Goal: Find specific page/section: Find specific page/section

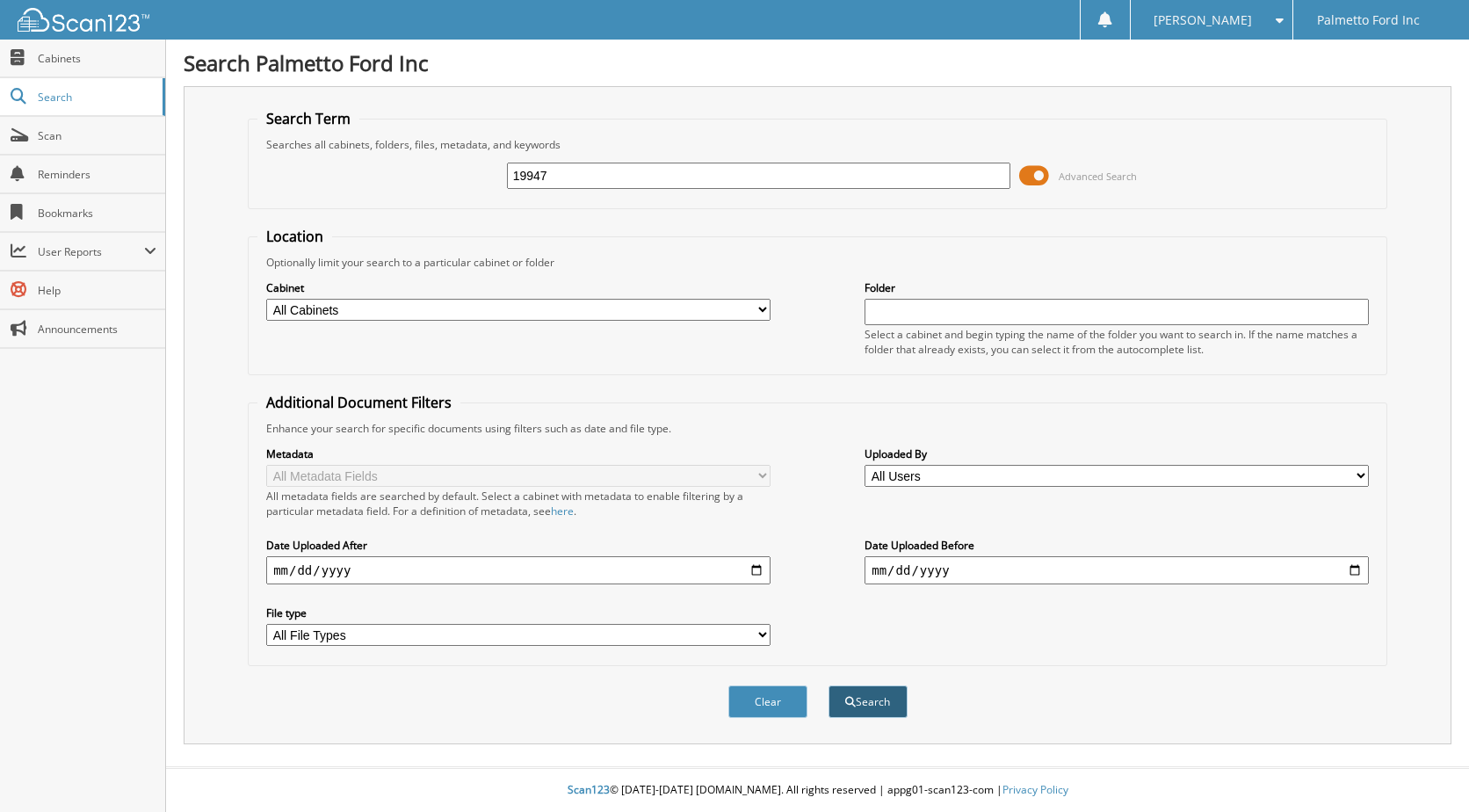
type input "19947"
click at [869, 697] on button "Search" at bounding box center [867, 701] width 79 height 33
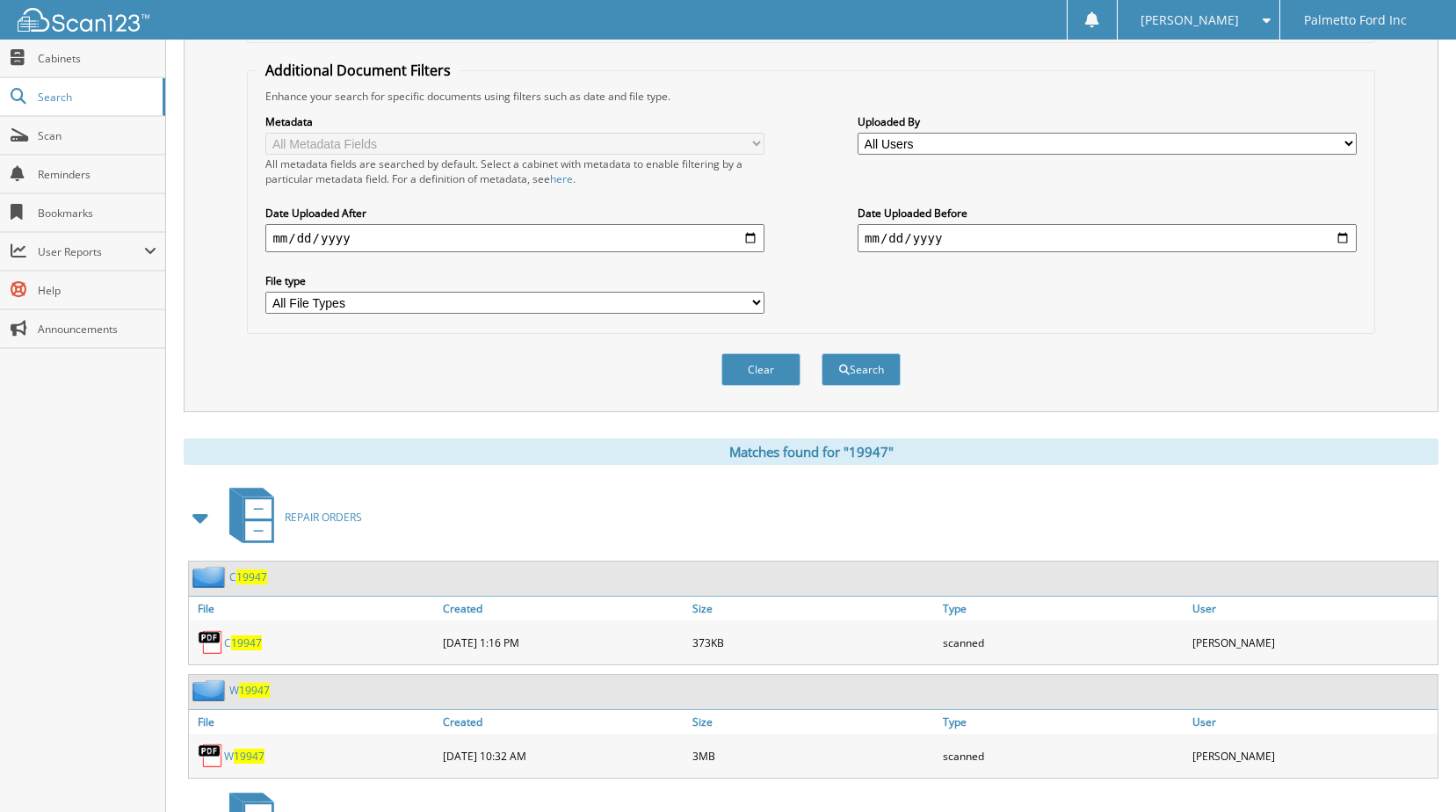
scroll to position [351, 0]
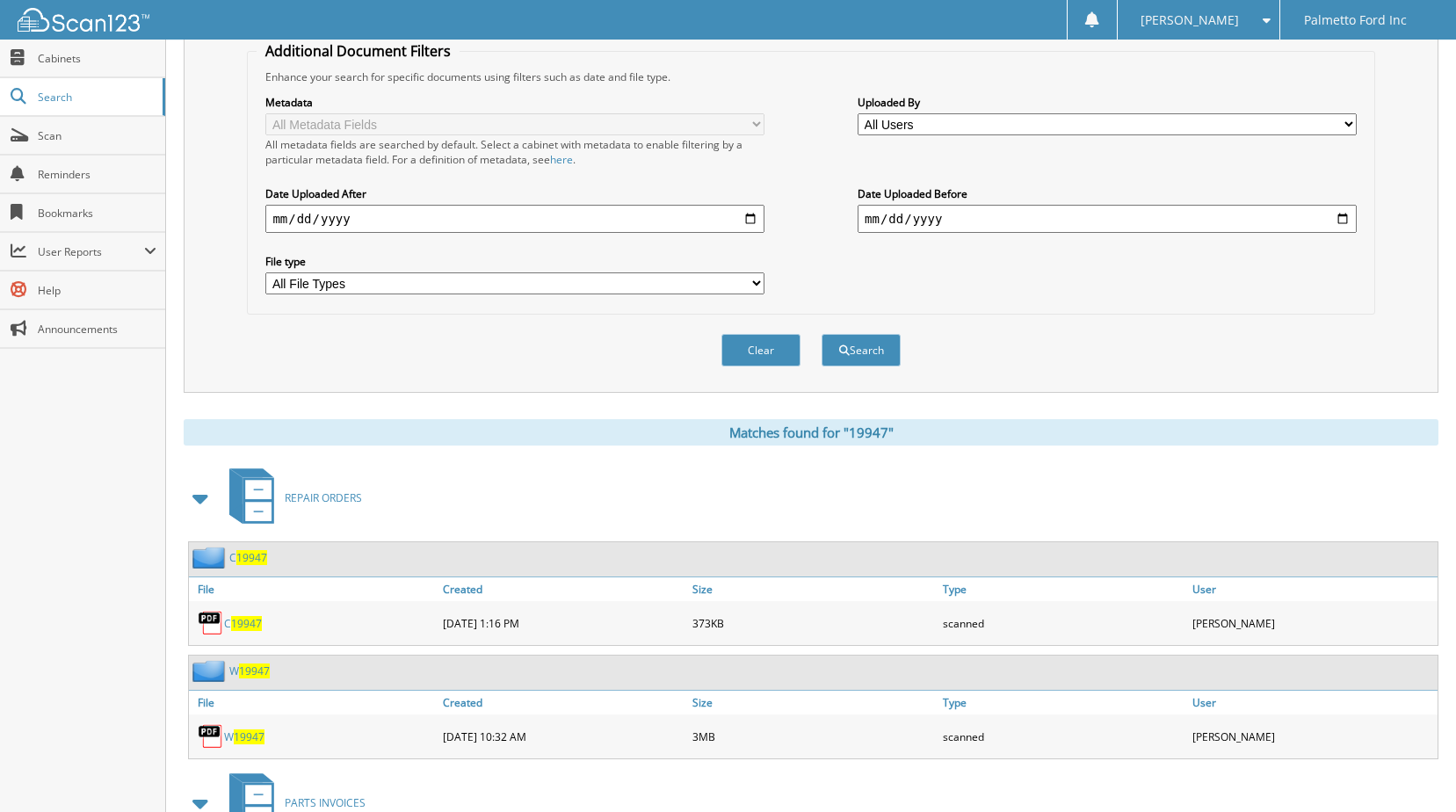
click at [251, 666] on span "19947" at bounding box center [254, 670] width 31 height 15
